Goal: Complete application form

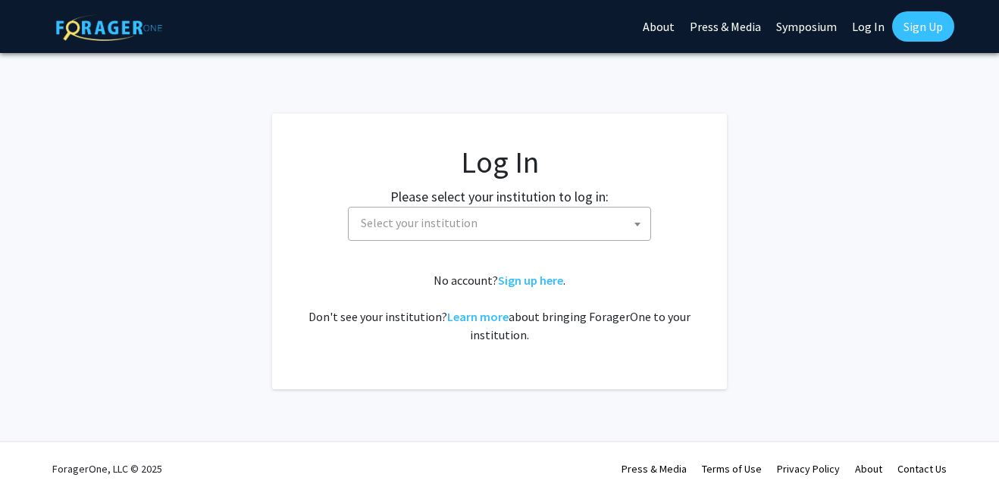
select select
click at [559, 232] on span "Select your institution" at bounding box center [503, 223] width 296 height 31
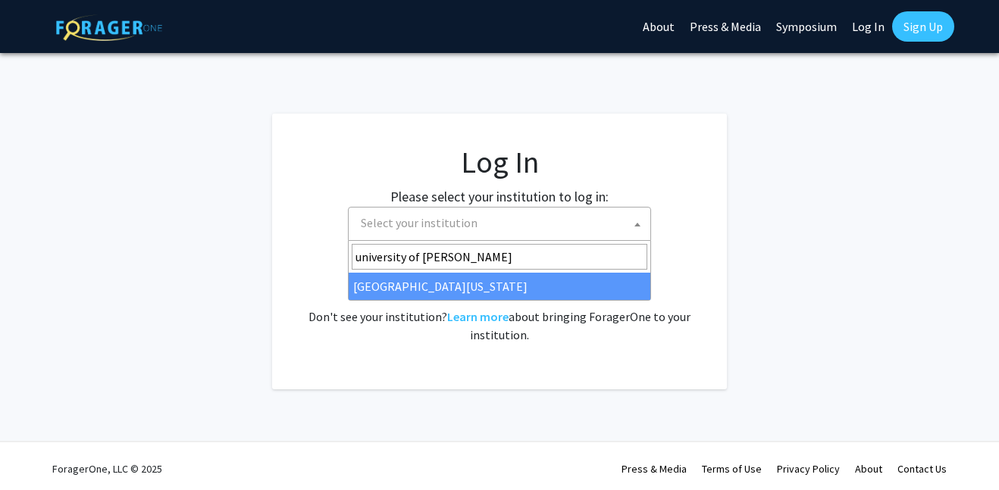
type input "university of ken"
select select "13"
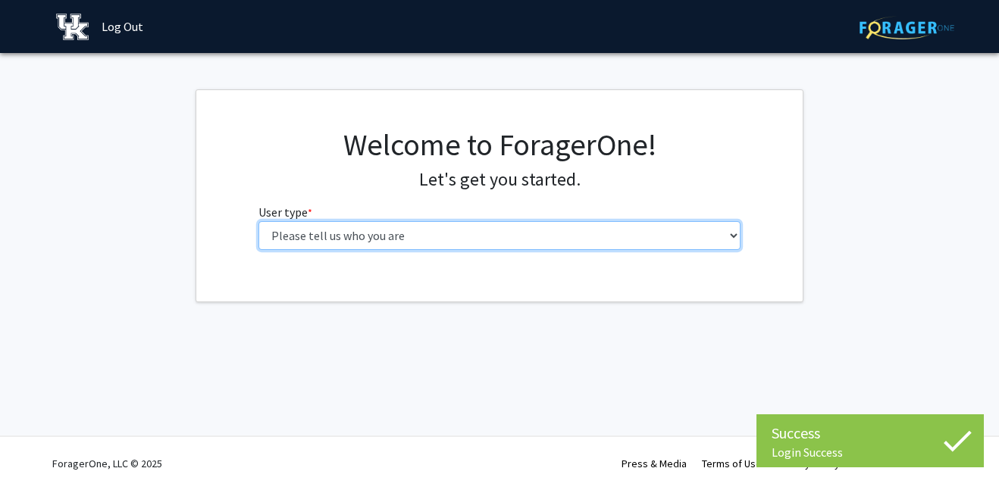
click at [510, 237] on select "Please tell us who you are Undergraduate Student Master's Student Doctoral Cand…" at bounding box center [499, 235] width 483 height 29
select select "1: undergrad"
click at [258, 221] on select "Please tell us who you are Undergraduate Student Master's Student Doctoral Cand…" at bounding box center [499, 235] width 483 height 29
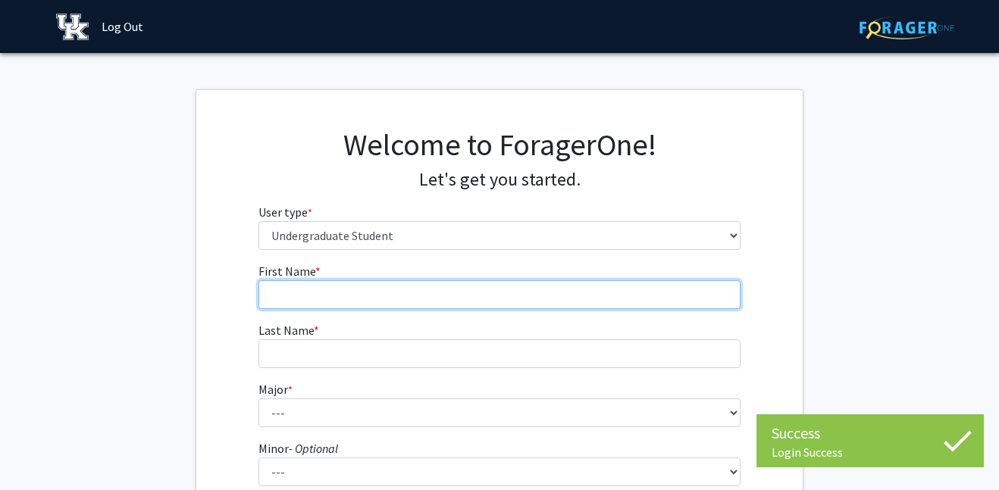
click at [452, 299] on input "First Name * required" at bounding box center [499, 294] width 483 height 29
type input "[PERSON_NAME]"
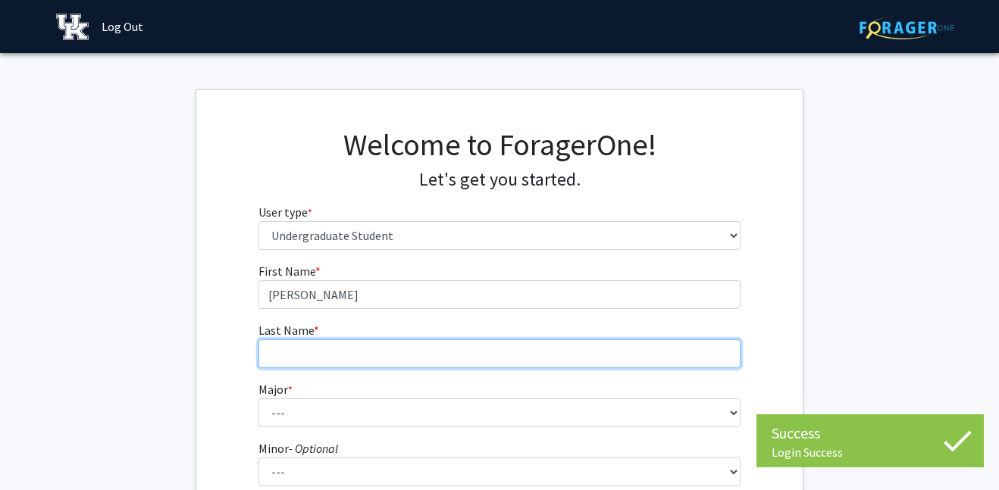
type input "[PERSON_NAME]"
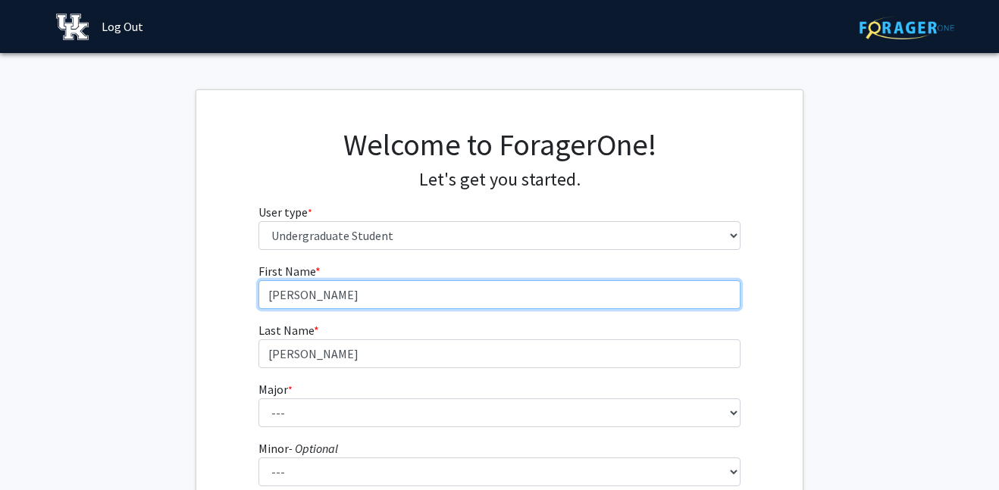
scroll to position [74, 0]
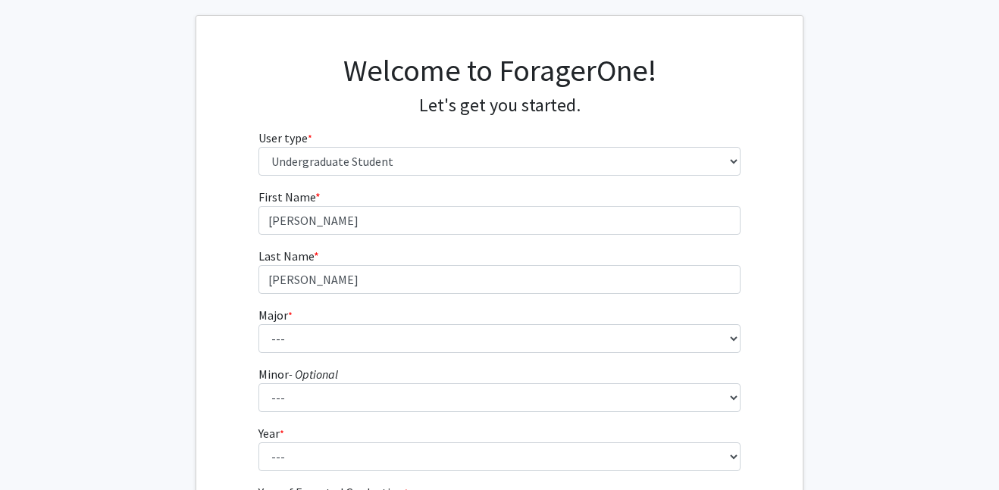
click at [389, 321] on fg-select "Major * required --- Accounting Aerospace Engineering African American & Africa…" at bounding box center [499, 329] width 483 height 47
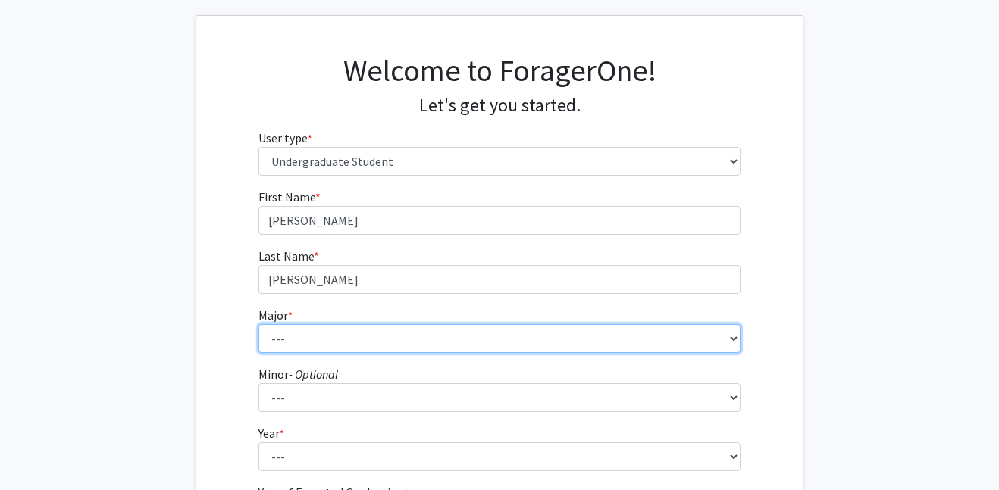
click at [385, 330] on select "--- Accounting Aerospace Engineering African American & Africana Studies Agricu…" at bounding box center [499, 338] width 483 height 29
select select "98: 935"
click at [258, 324] on select "--- Accounting Aerospace Engineering African American & Africana Studies Agricu…" at bounding box center [499, 338] width 483 height 29
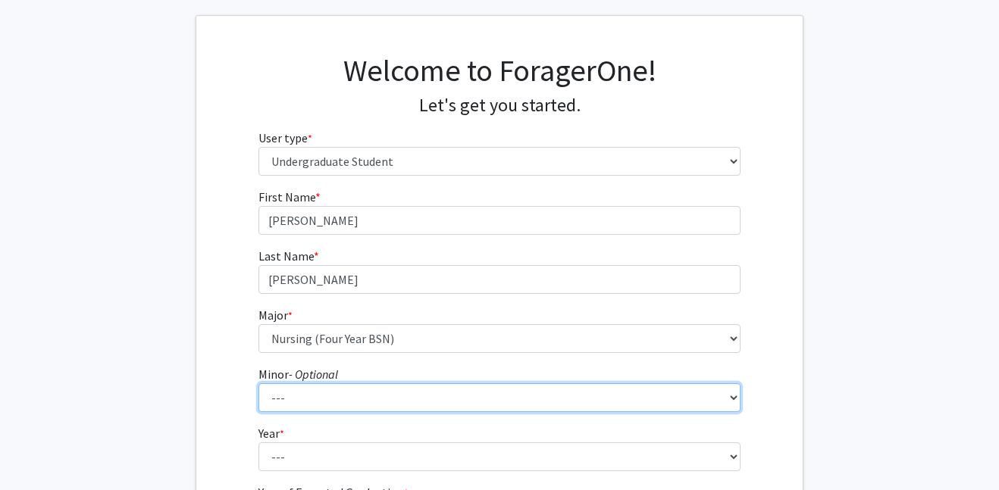
click at [324, 394] on select "--- African American & Africana Studies Agricultural Economics American Studies…" at bounding box center [499, 397] width 483 height 29
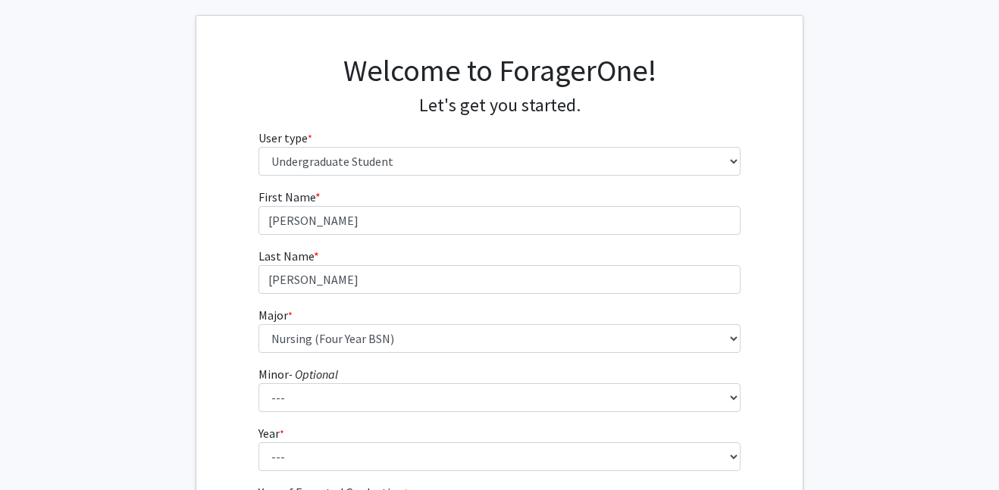
click at [118, 214] on fg-get-started "Welcome to ForagerOne! Let's get you started. User type * required Please tell …" at bounding box center [499, 314] width 999 height 598
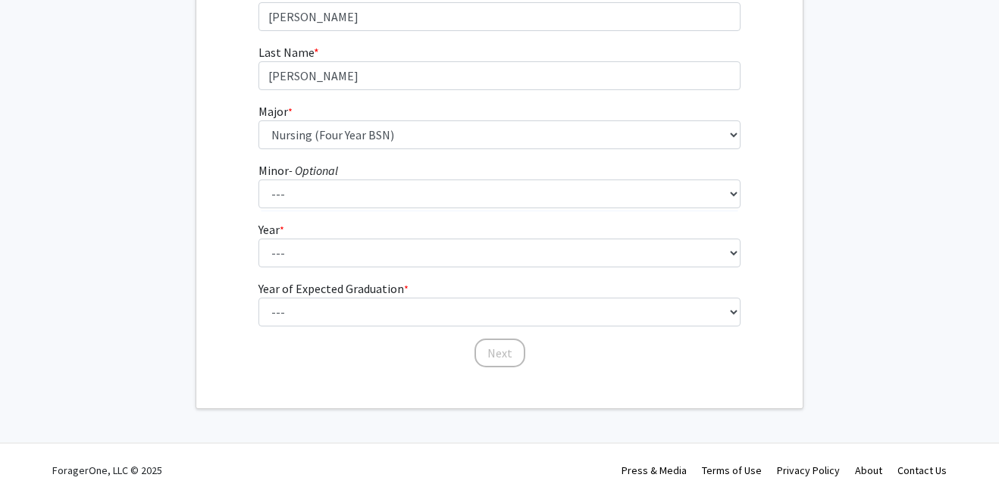
scroll to position [280, 0]
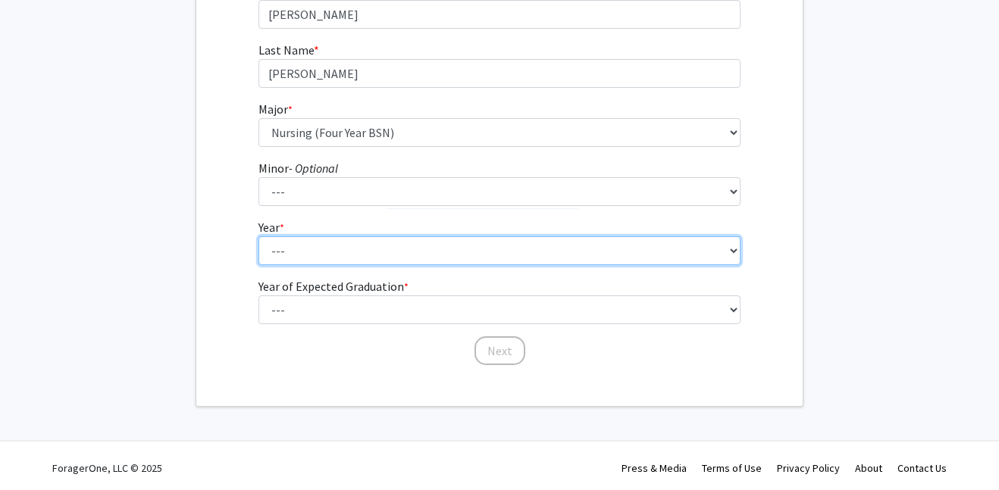
click at [300, 249] on select "--- First-year Sophomore Junior Senior Postbaccalaureate Certificate" at bounding box center [499, 250] width 483 height 29
select select "2: sophomore"
click at [258, 236] on select "--- First-year Sophomore Junior Senior Postbaccalaureate Certificate" at bounding box center [499, 250] width 483 height 29
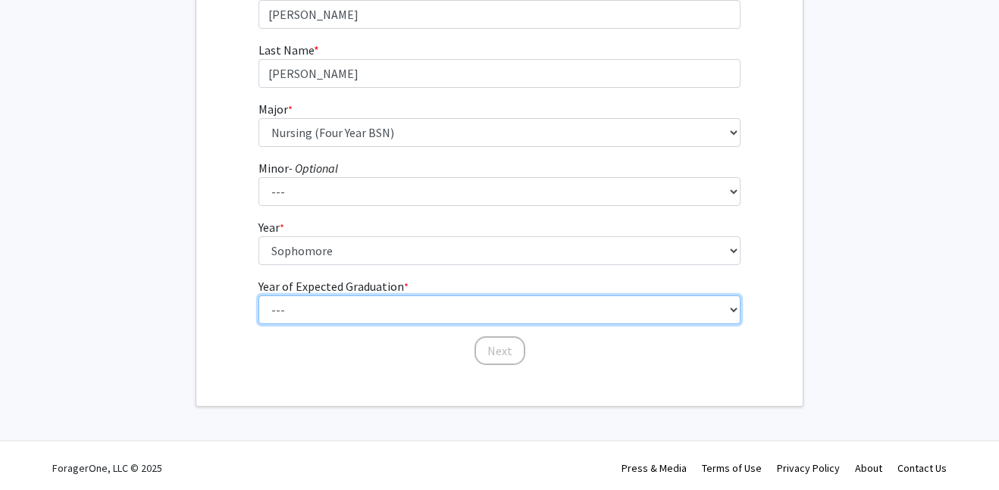
click at [317, 311] on select "--- 2025 2026 2027 2028 2029 2030 2031 2032 2033 2034" at bounding box center [499, 310] width 483 height 29
select select "4: 2028"
click at [258, 296] on select "--- 2025 2026 2027 2028 2029 2030 2031 2032 2033 2034" at bounding box center [499, 310] width 483 height 29
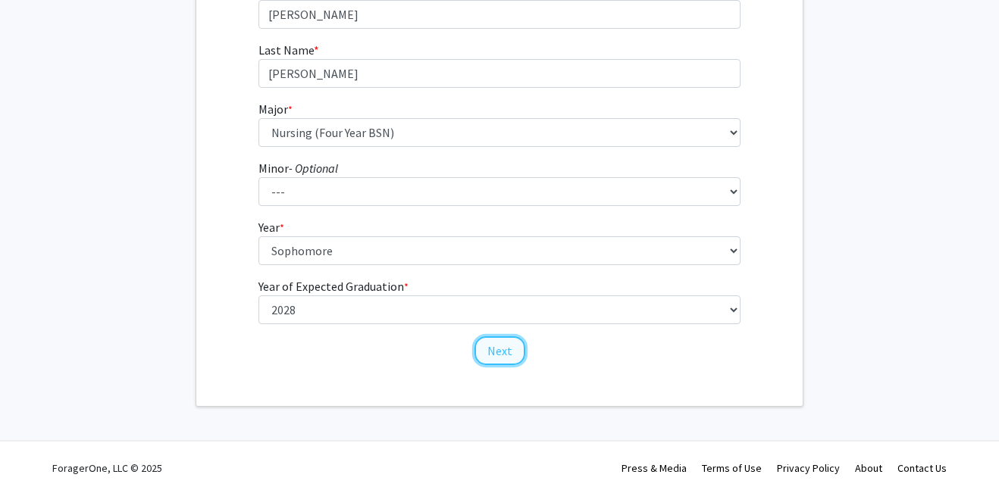
click at [513, 353] on button "Next" at bounding box center [499, 350] width 51 height 29
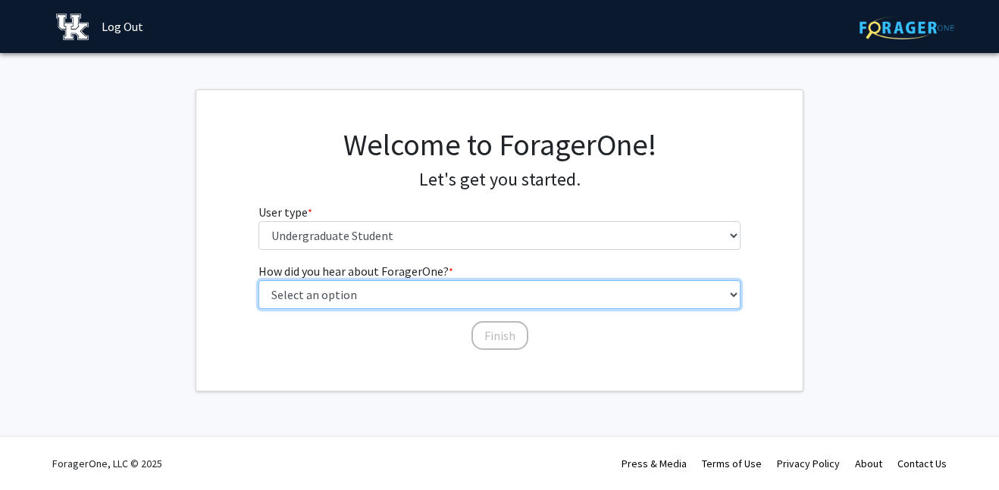
click at [395, 296] on select "Select an option Peer/student recommendation Faculty/staff recommendation Unive…" at bounding box center [499, 294] width 483 height 29
select select "2: faculty_recommendation"
click at [258, 280] on select "Select an option Peer/student recommendation Faculty/staff recommendation Unive…" at bounding box center [499, 294] width 483 height 29
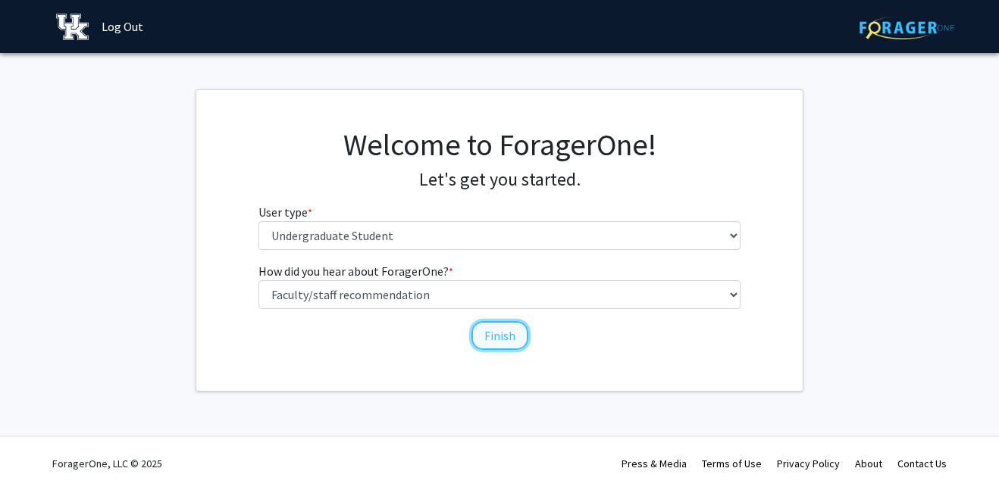
click at [500, 329] on button "Finish" at bounding box center [499, 335] width 57 height 29
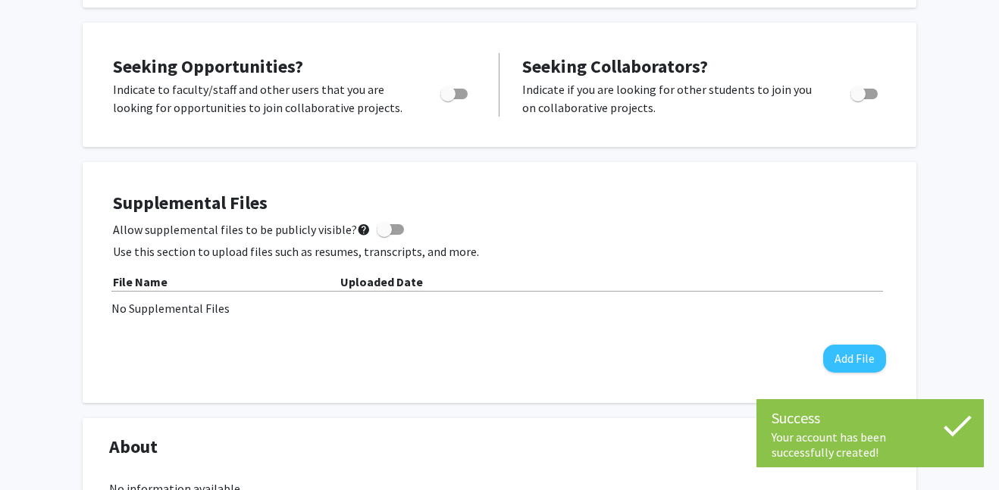
scroll to position [272, 0]
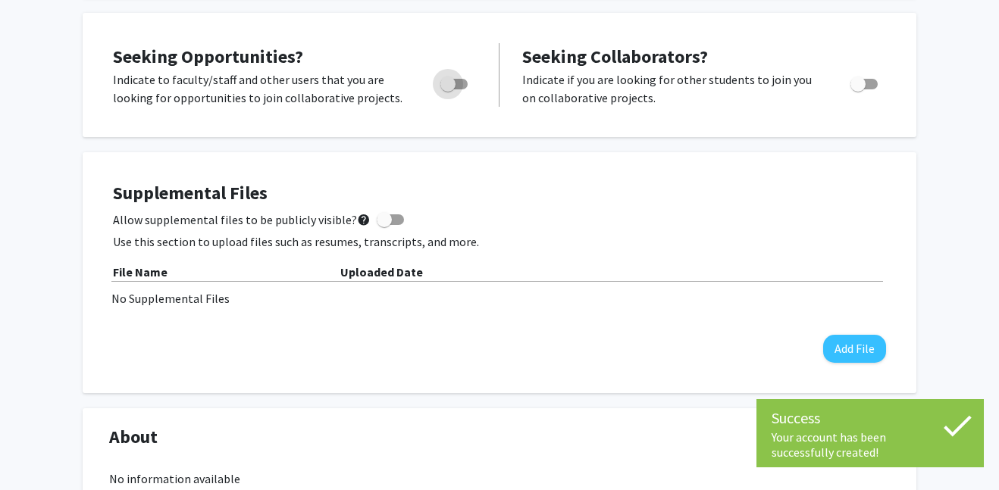
click at [450, 82] on span "Toggle" at bounding box center [447, 84] width 15 height 15
click at [448, 89] on input "Are you actively seeking opportunities?" at bounding box center [447, 89] width 1 height 1
checkbox input "true"
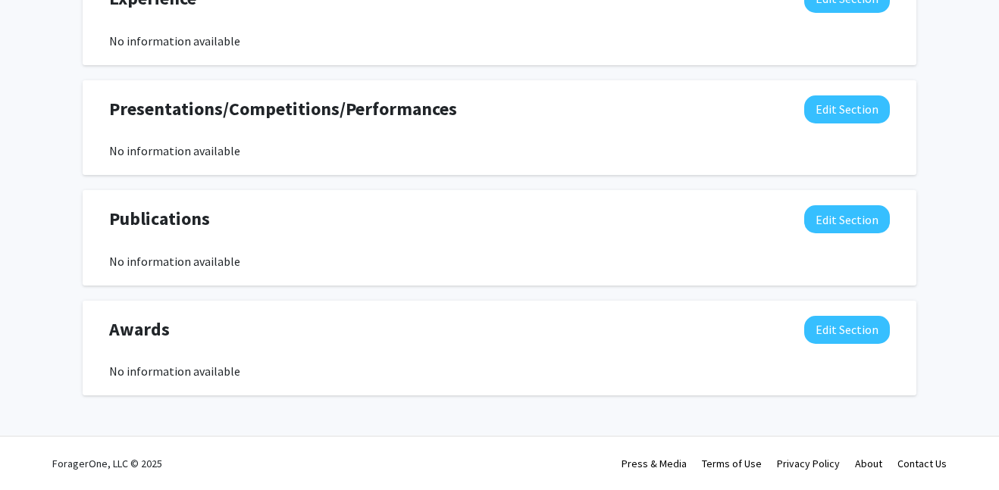
scroll to position [0, 0]
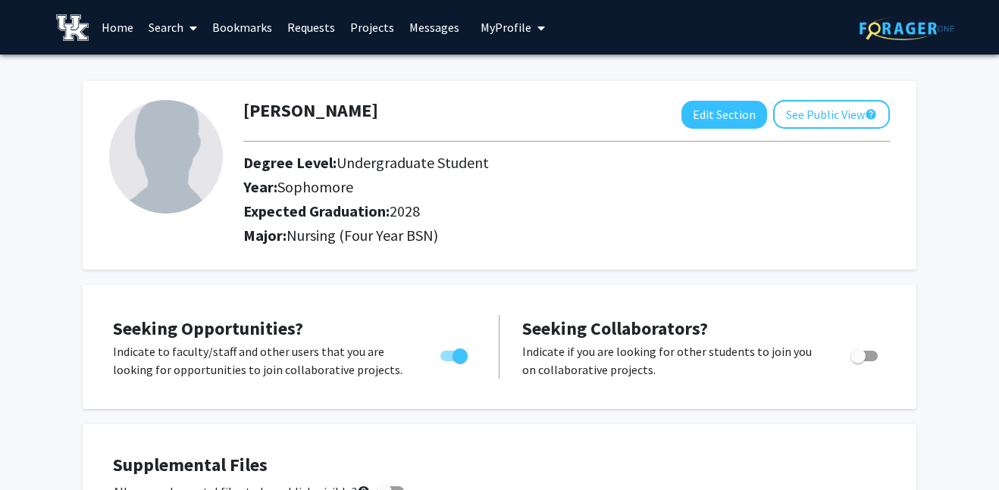
click at [383, 23] on link "Projects" at bounding box center [372, 27] width 59 height 53
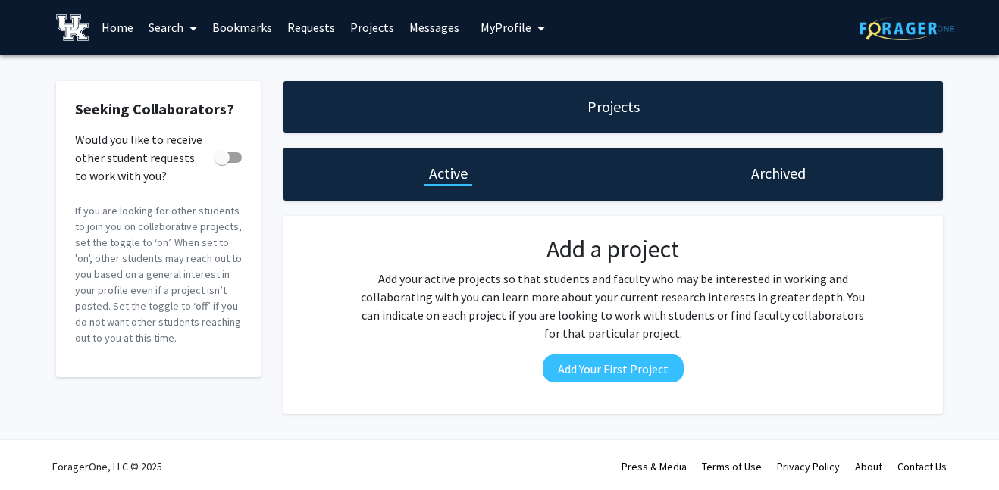
scroll to position [3, 0]
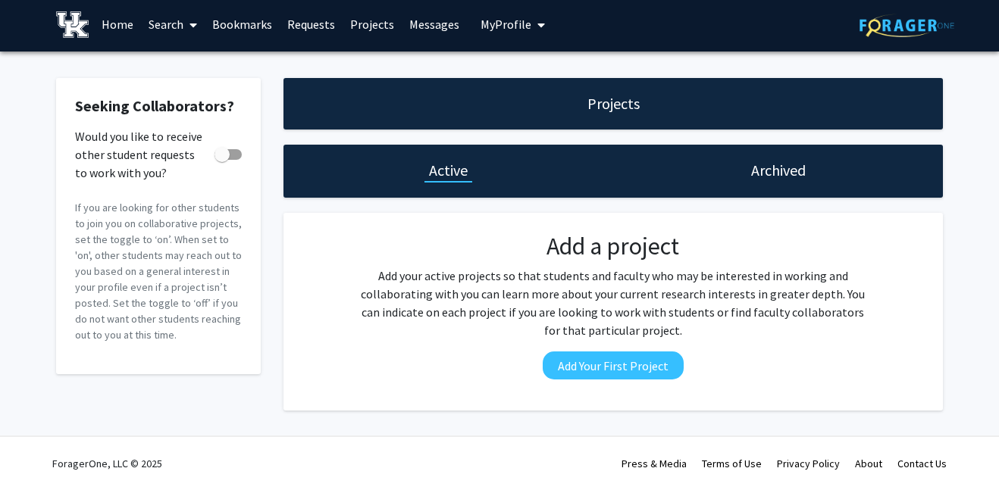
click at [171, 21] on link "Search" at bounding box center [173, 24] width 64 height 53
click at [123, 32] on link "Home" at bounding box center [117, 24] width 47 height 53
